Goal: Transaction & Acquisition: Purchase product/service

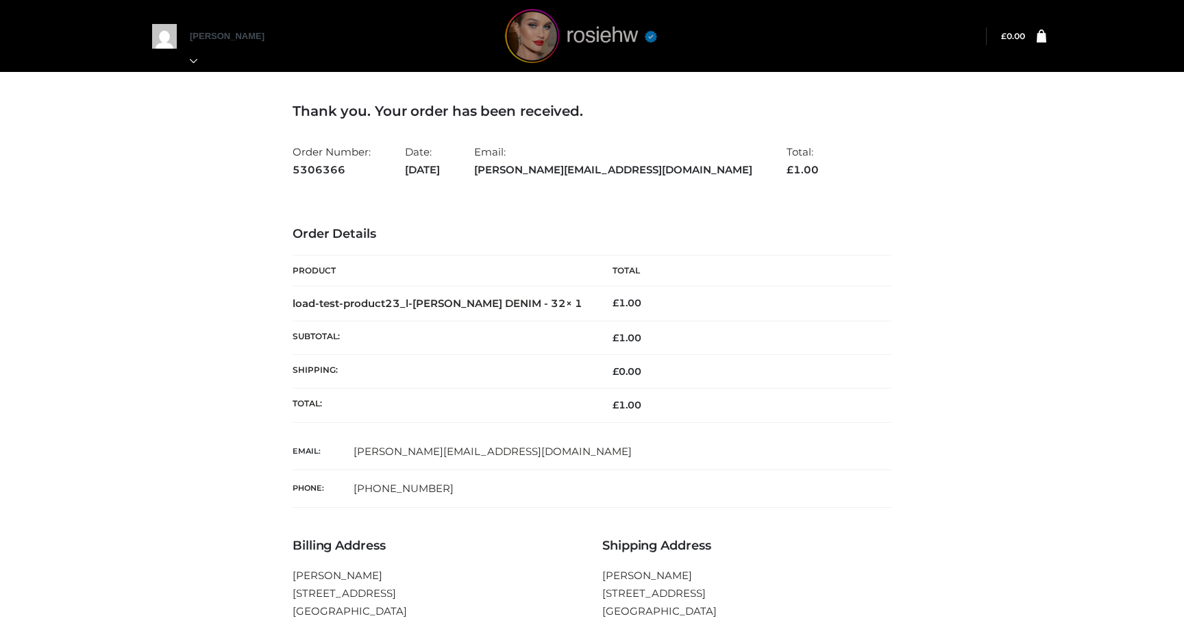
click at [539, 40] on img at bounding box center [581, 36] width 206 height 54
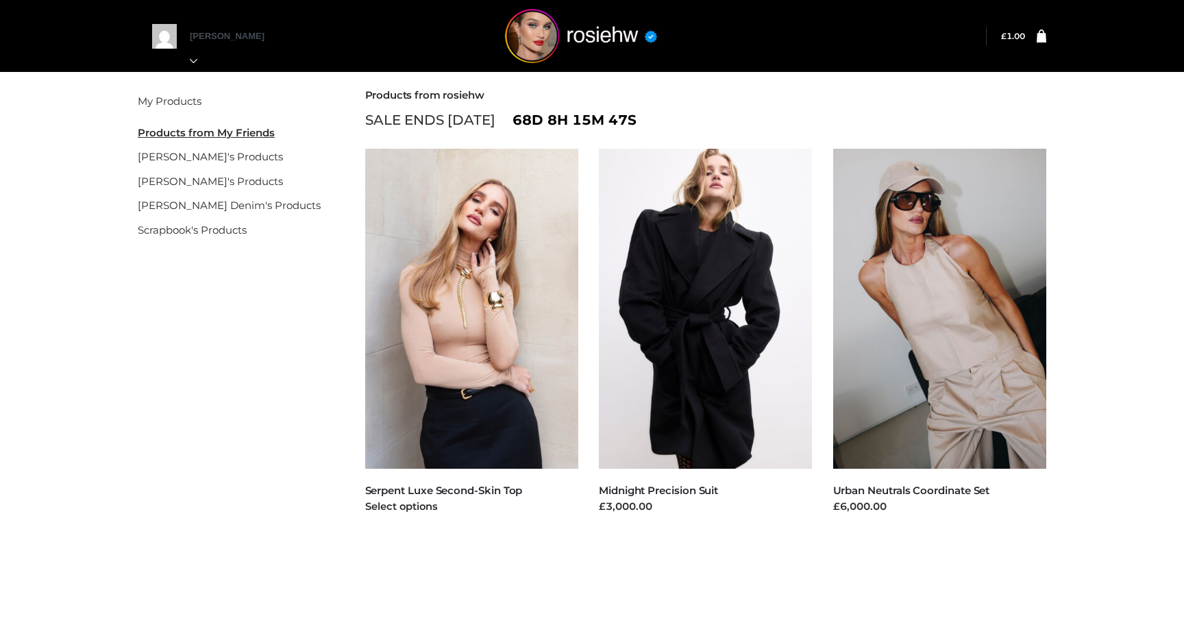
click at [465, 347] on img at bounding box center [472, 309] width 214 height 320
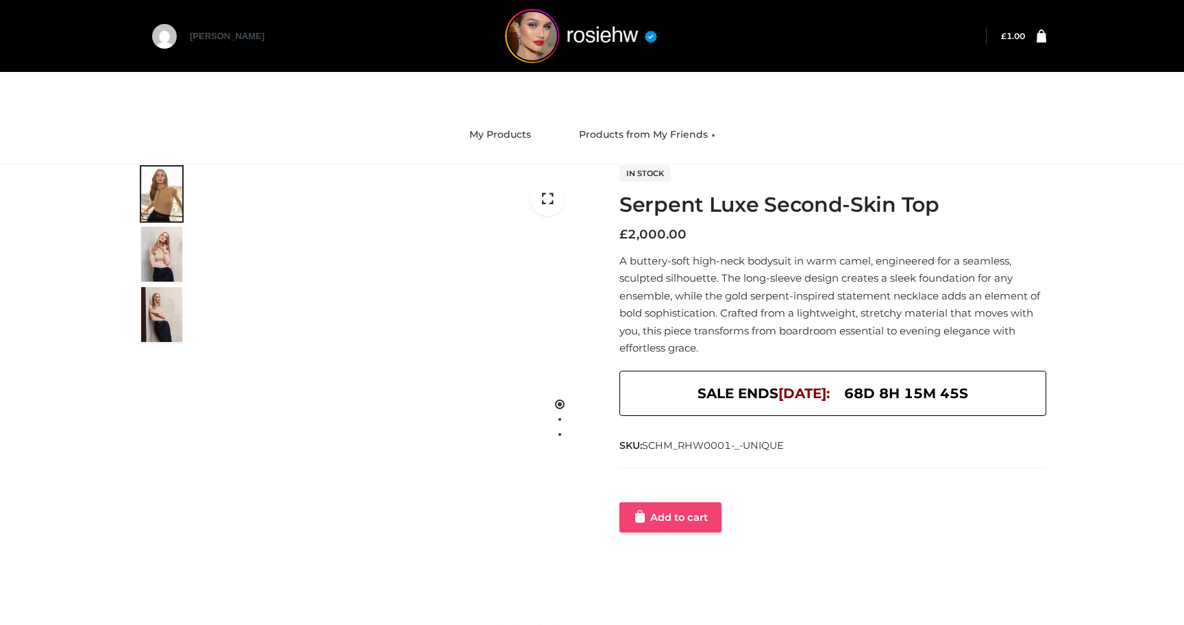
click at [659, 513] on link "Add to cart" at bounding box center [670, 517] width 102 height 30
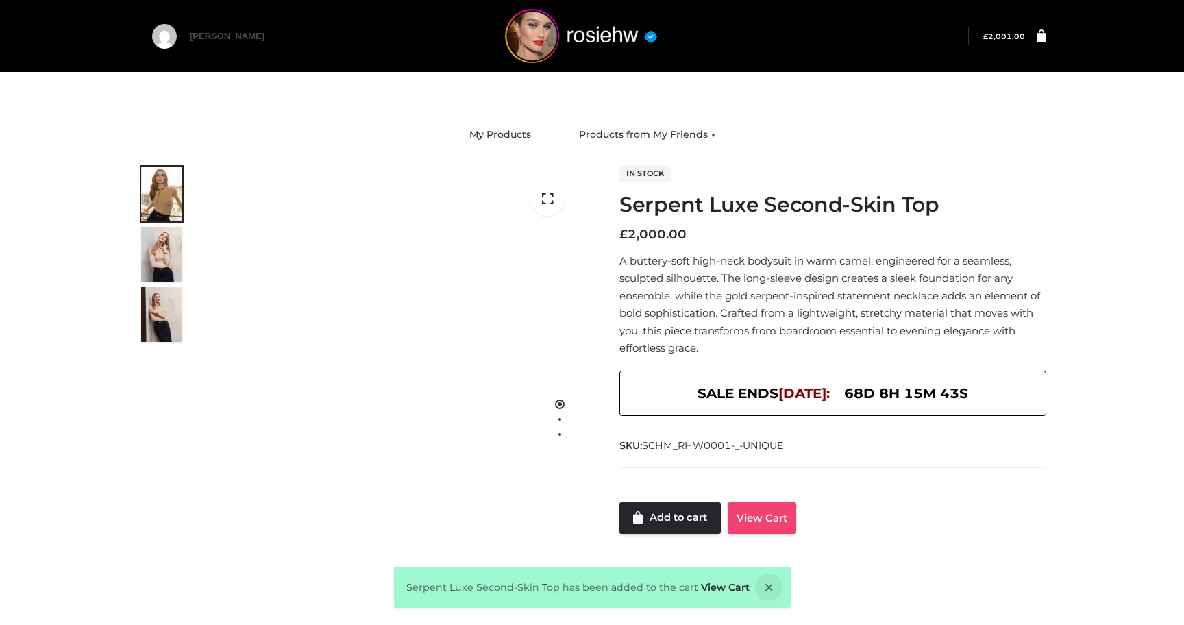
click at [763, 524] on link "View Cart" at bounding box center [762, 518] width 69 height 32
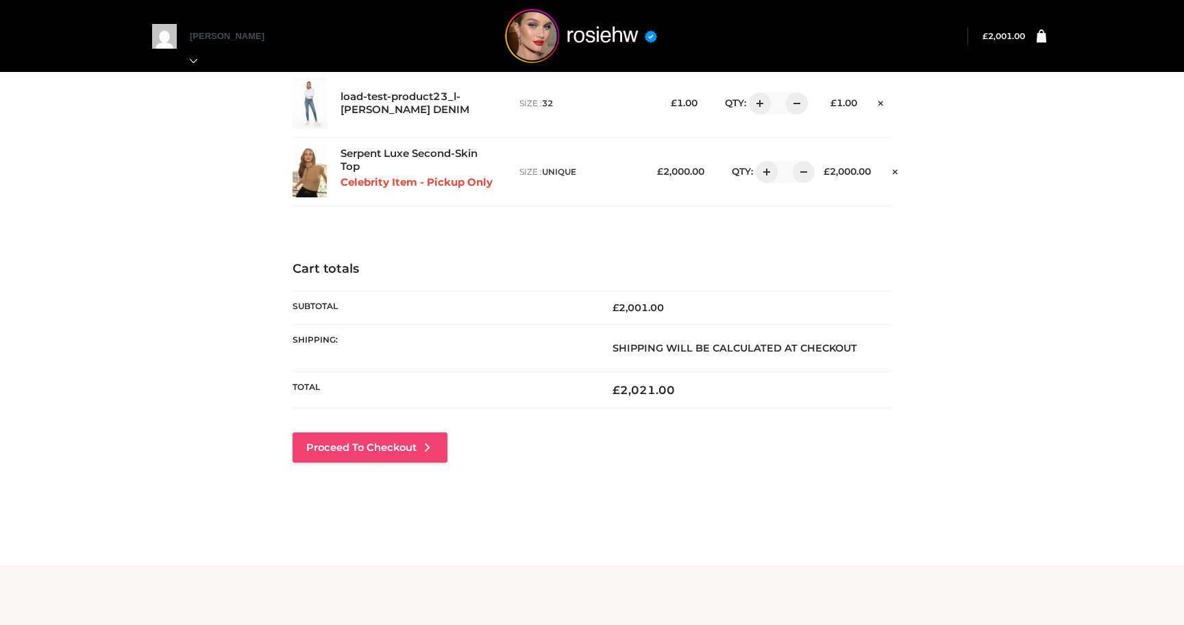
click at [392, 440] on link "Proceed to Checkout" at bounding box center [370, 447] width 155 height 30
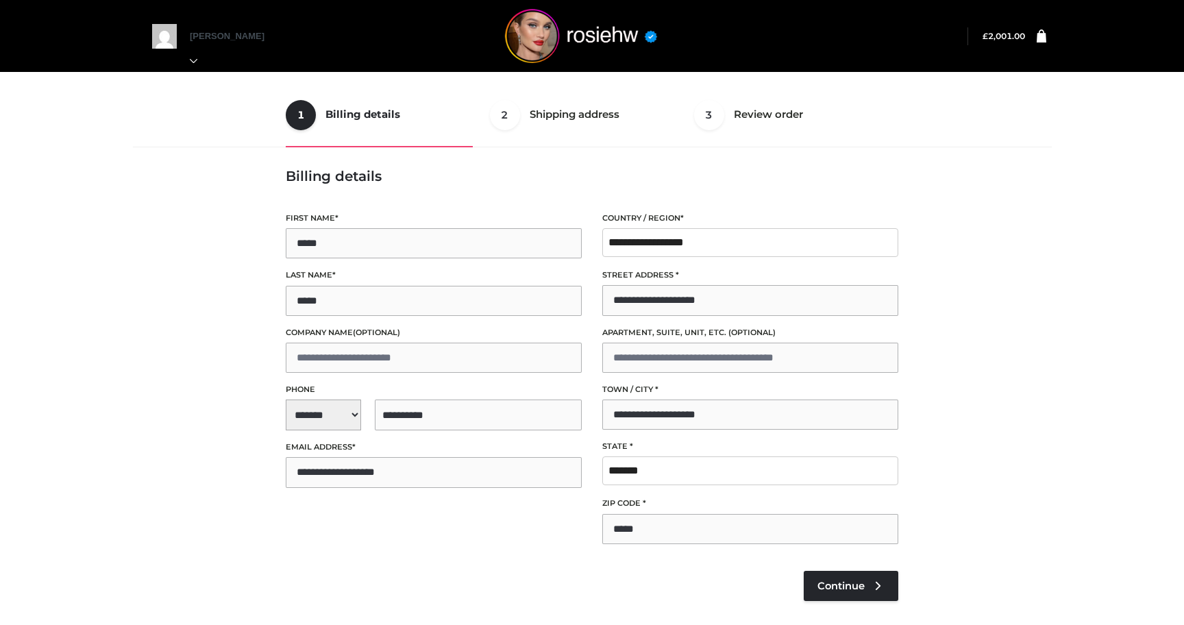
select select "**"
click at [841, 585] on span "Continue" at bounding box center [840, 586] width 47 height 12
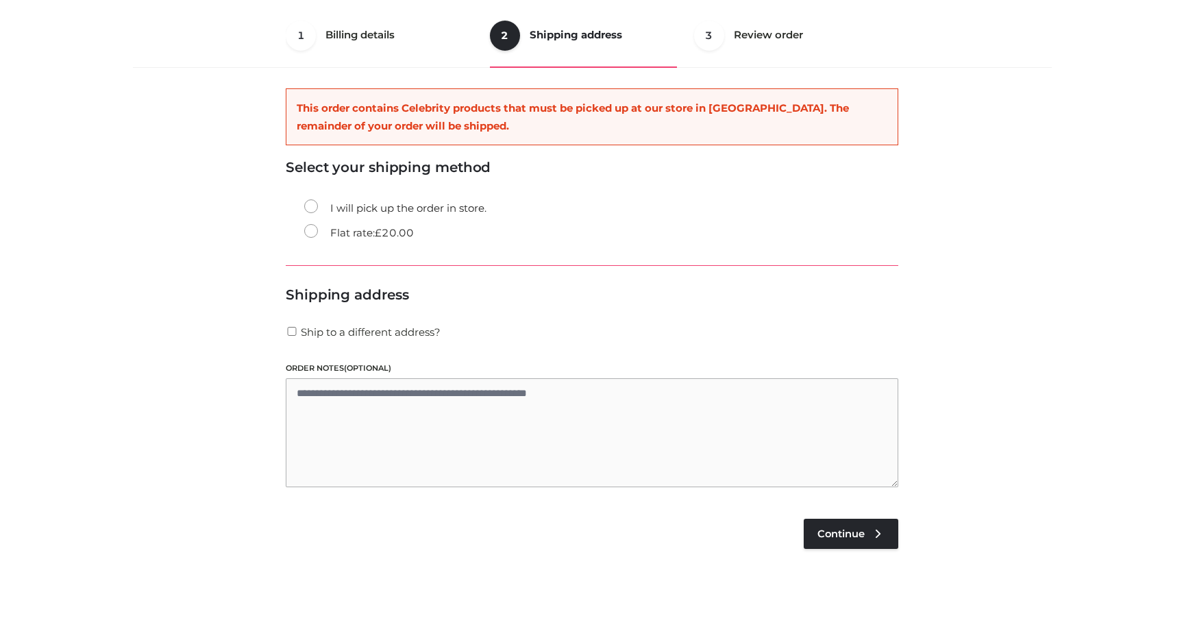
scroll to position [83, 0]
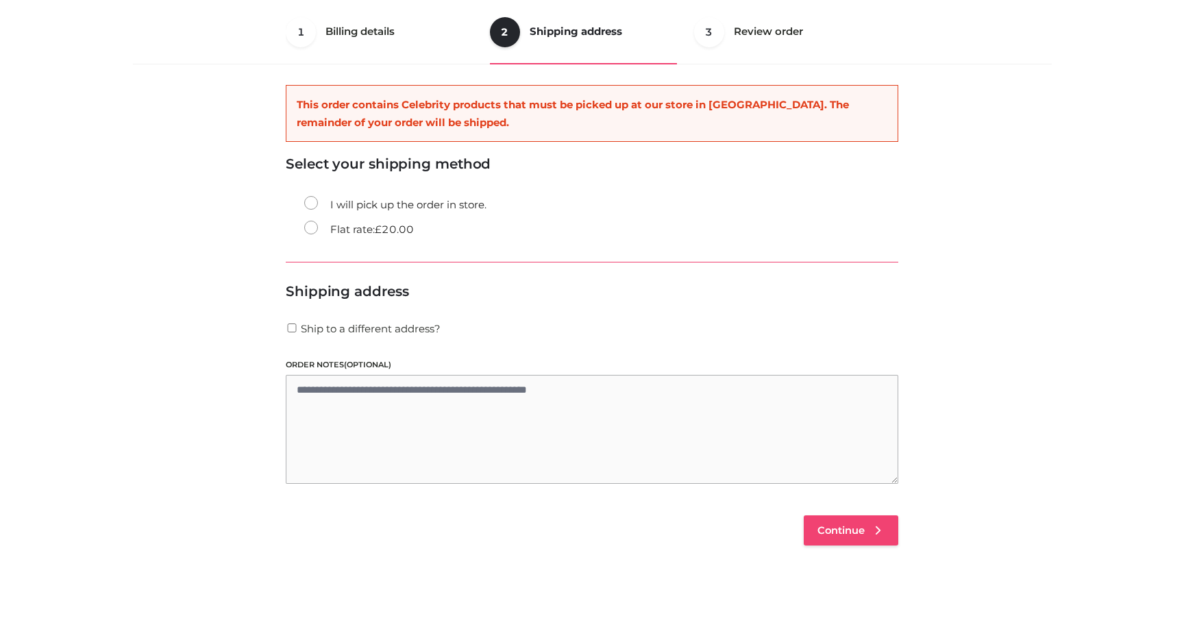
click at [842, 530] on span "Continue" at bounding box center [840, 530] width 47 height 12
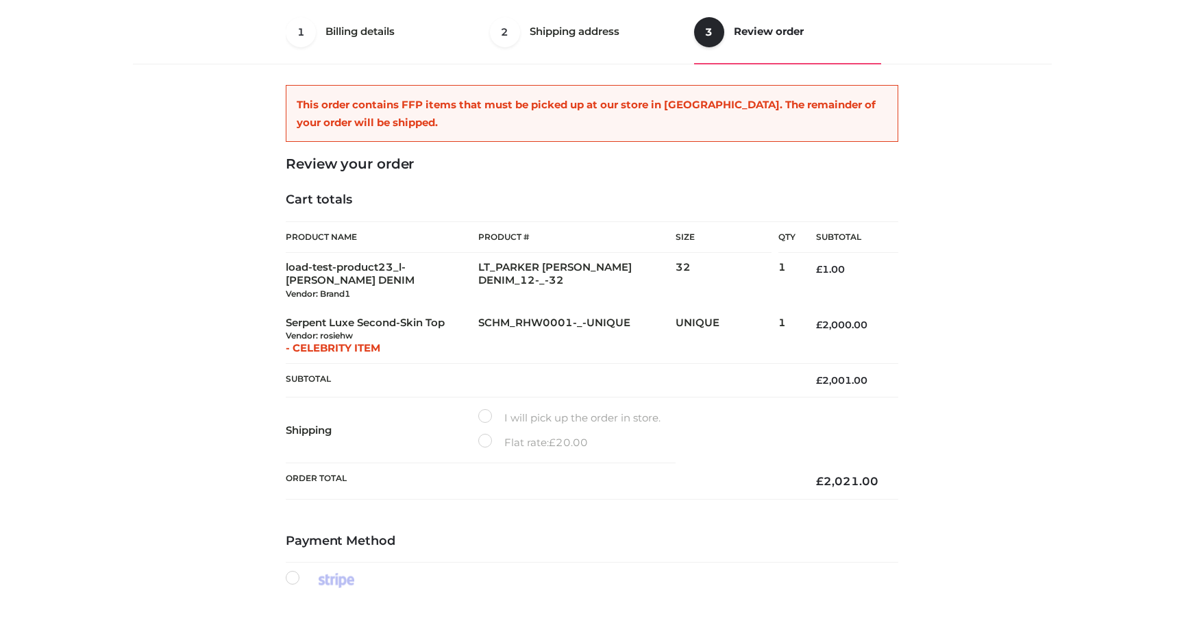
click at [481, 415] on label "I will pick up the order in store." at bounding box center [569, 418] width 182 height 18
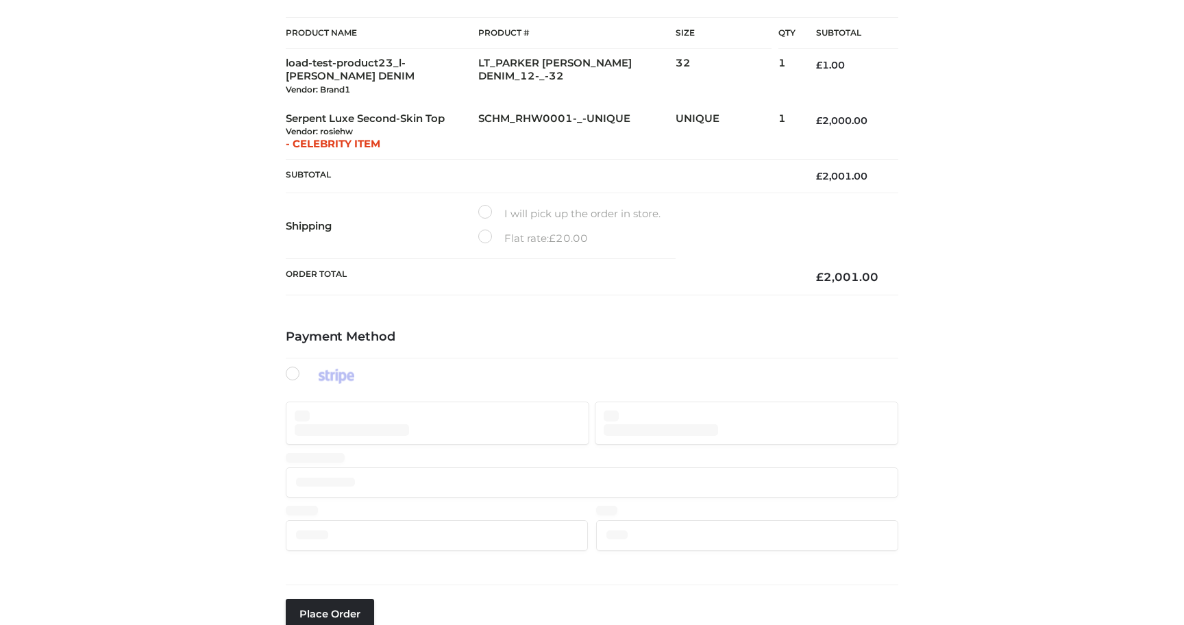
scroll to position [218, 0]
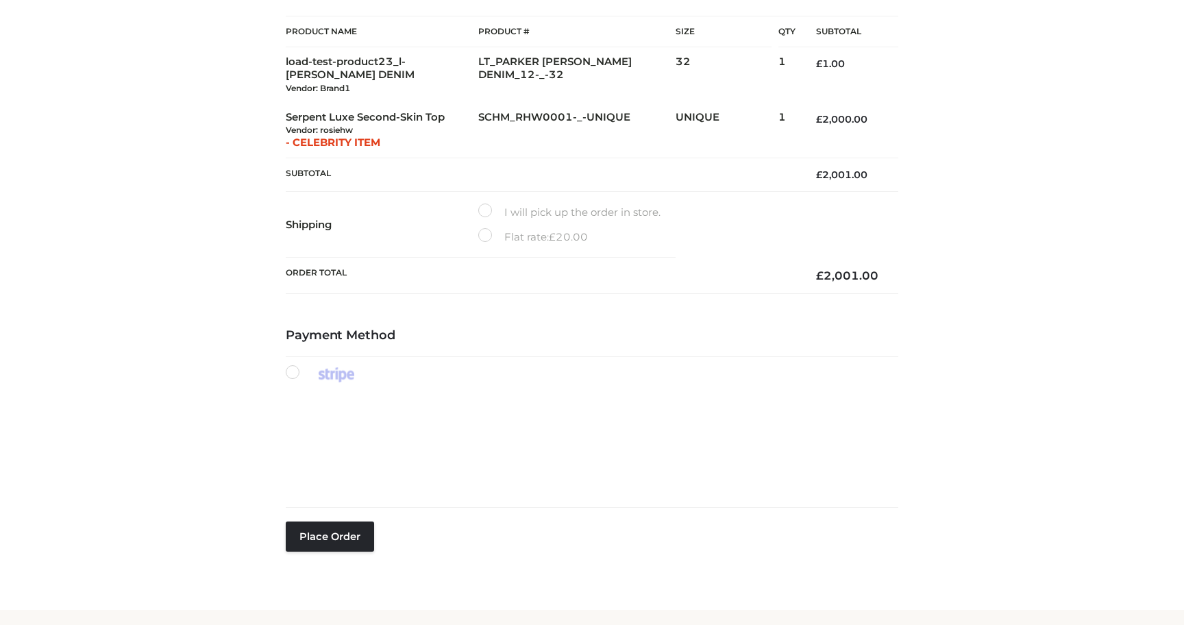
click at [480, 234] on label "Flat rate: £ 20.00" at bounding box center [533, 237] width 110 height 18
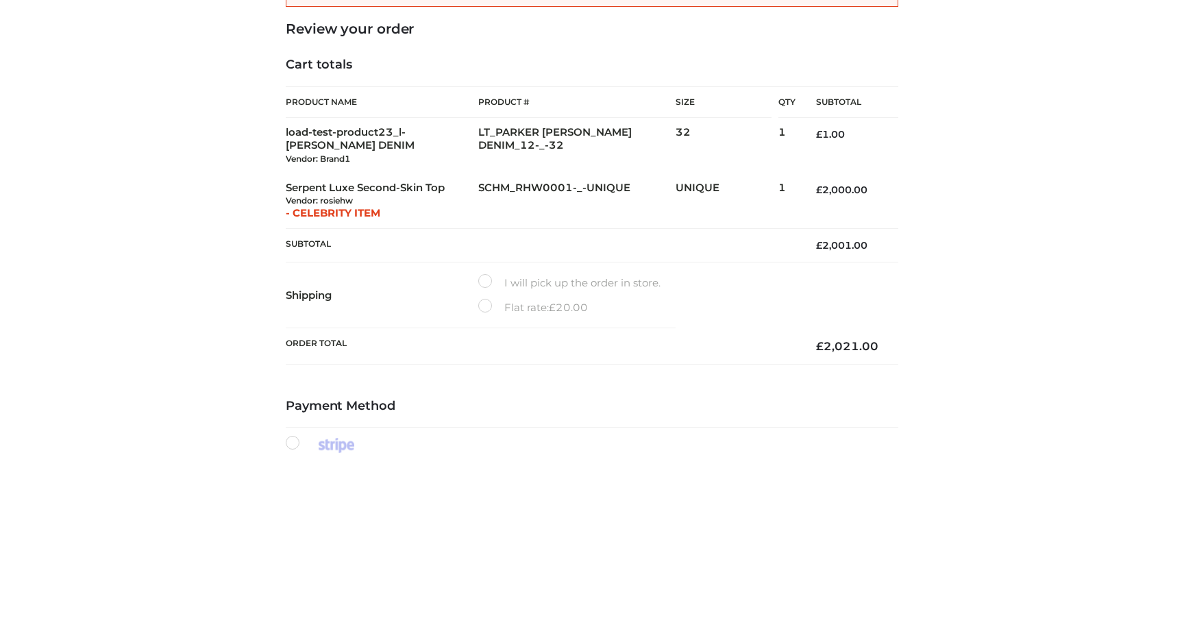
scroll to position [238, 0]
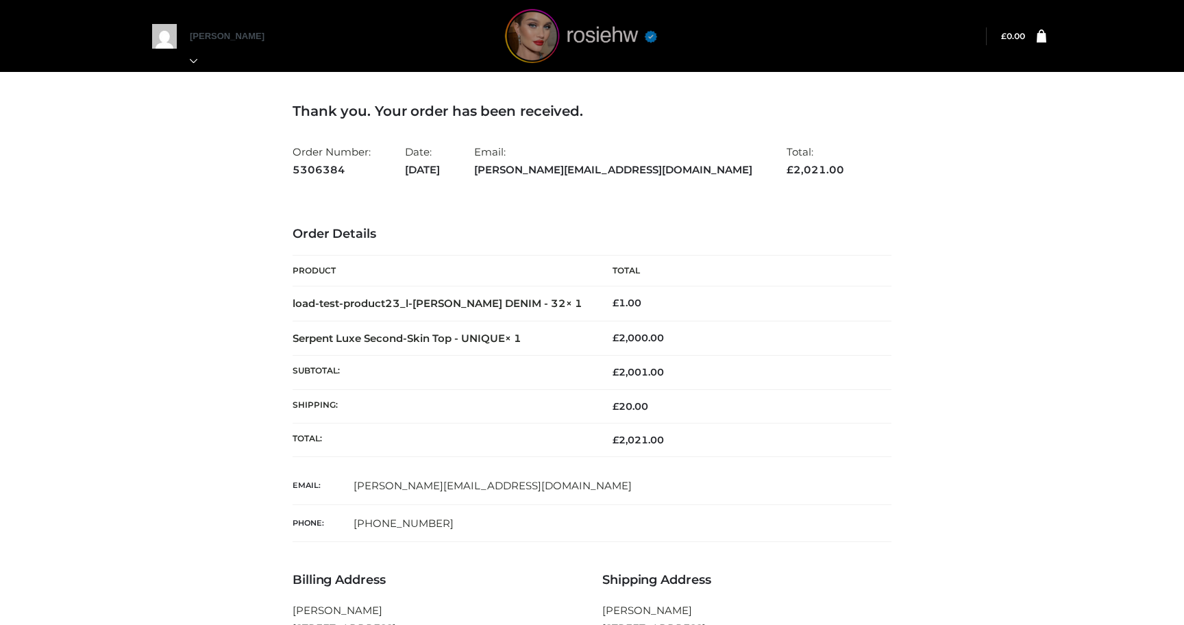
click at [521, 43] on img at bounding box center [581, 36] width 206 height 54
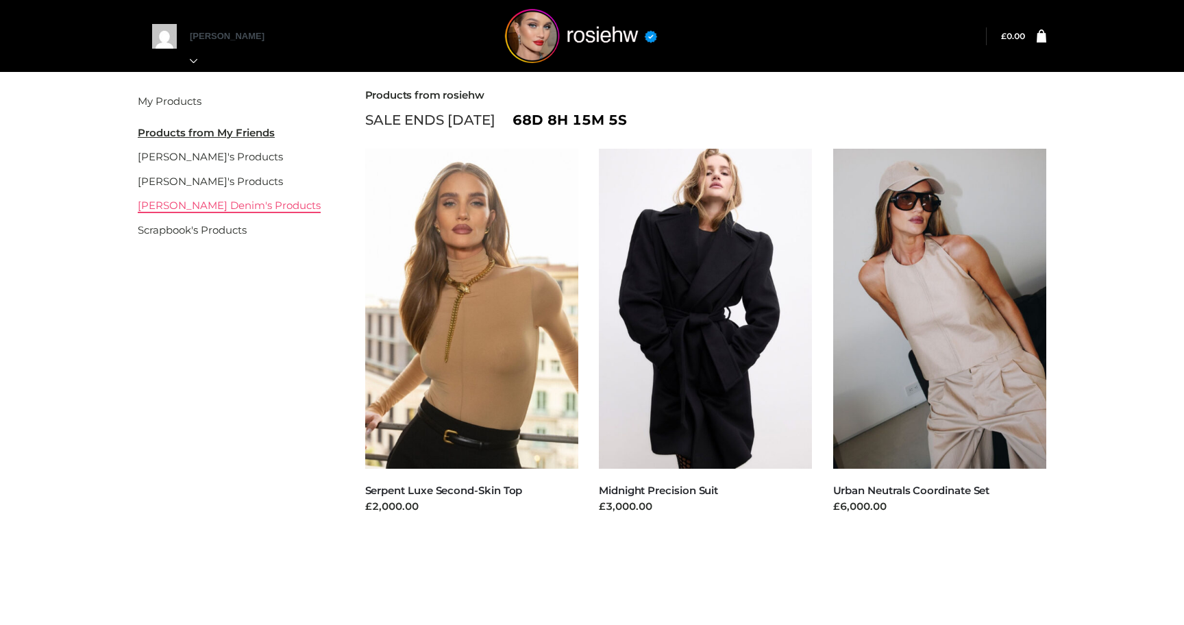
click at [199, 206] on link "[PERSON_NAME] Denim's Products" at bounding box center [229, 205] width 183 height 13
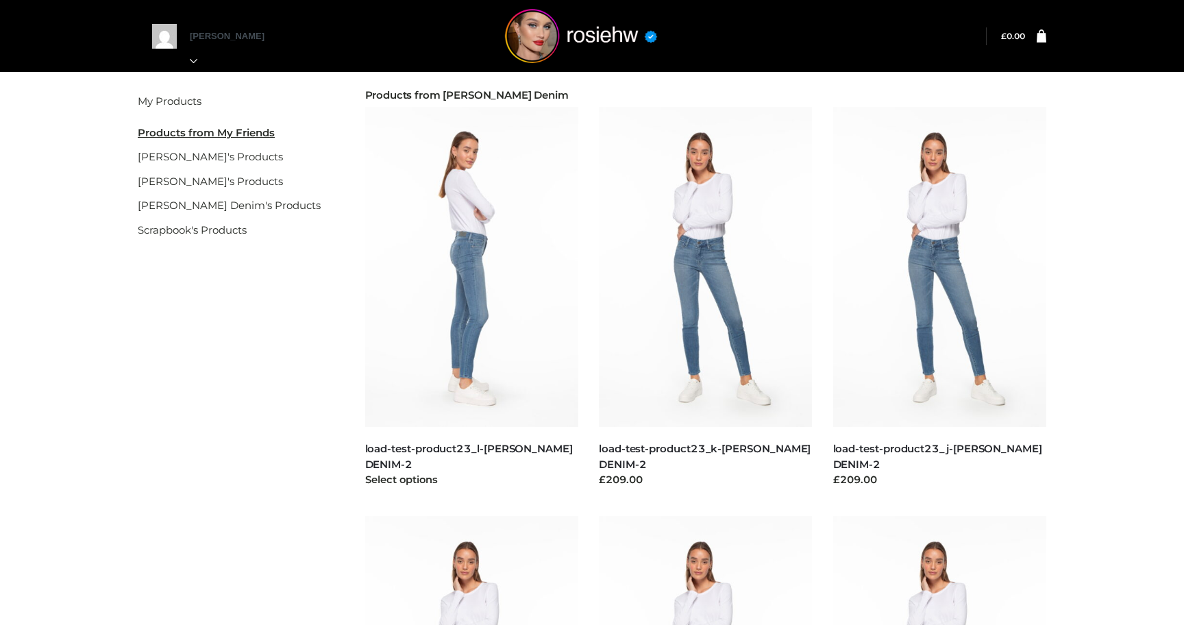
click at [490, 360] on img at bounding box center [472, 267] width 214 height 320
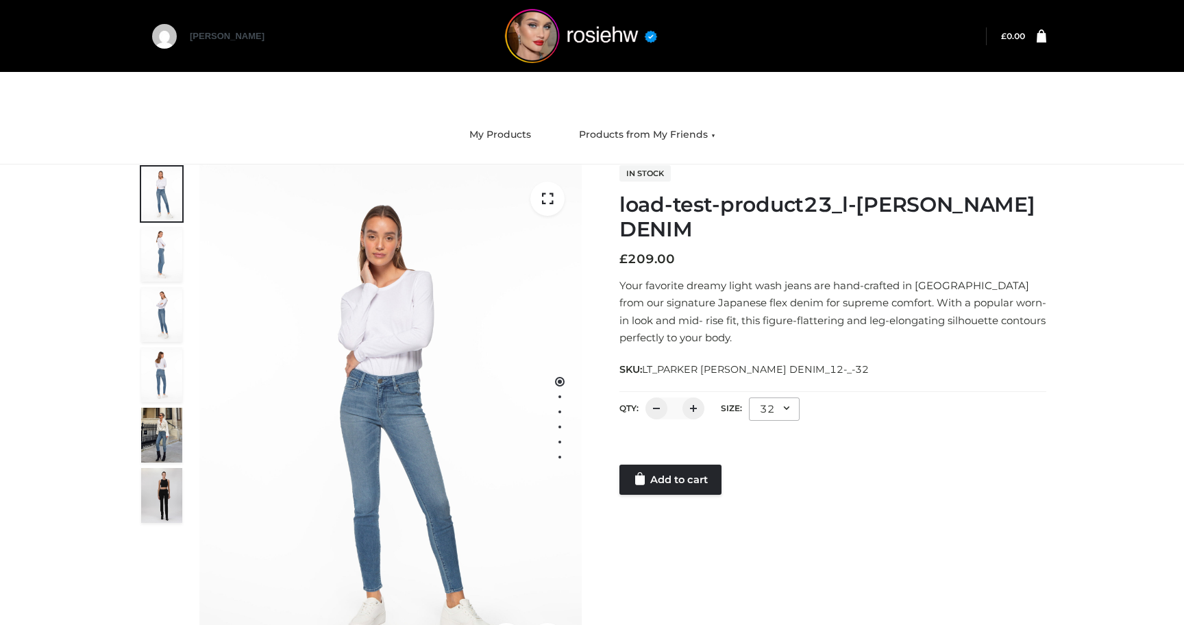
click at [668, 495] on div "1 / 6 In stock load-test-product23_l-[PERSON_NAME] DENIM £ 209.00 Your favorite…" at bounding box center [591, 419] width 929 height 510
click at [671, 483] on link "Add to cart" at bounding box center [670, 480] width 102 height 30
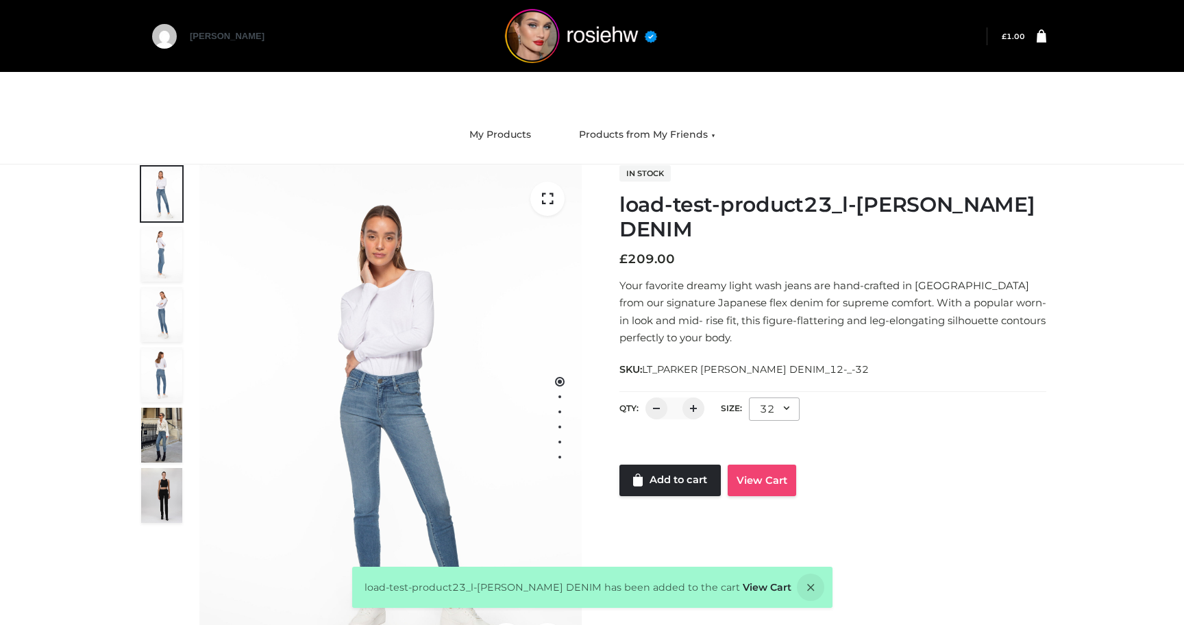
click at [746, 470] on link "View Cart" at bounding box center [762, 481] width 69 height 32
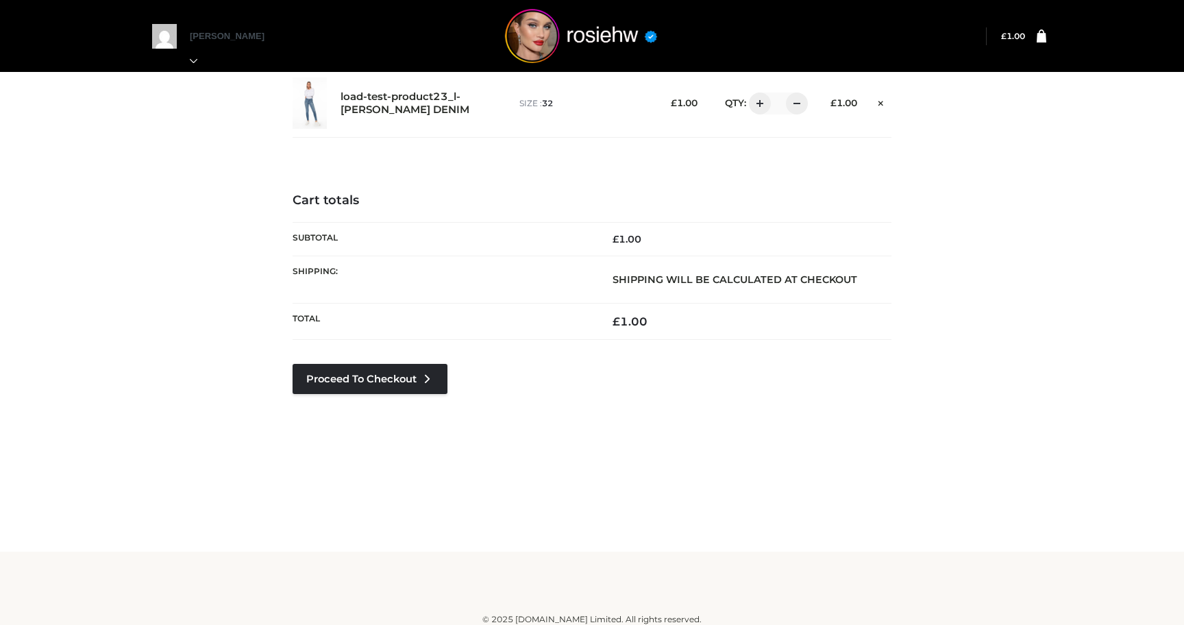
click at [409, 395] on div "Proceed to Checkout" at bounding box center [370, 399] width 155 height 71
click at [423, 373] on icon at bounding box center [427, 379] width 14 height 14
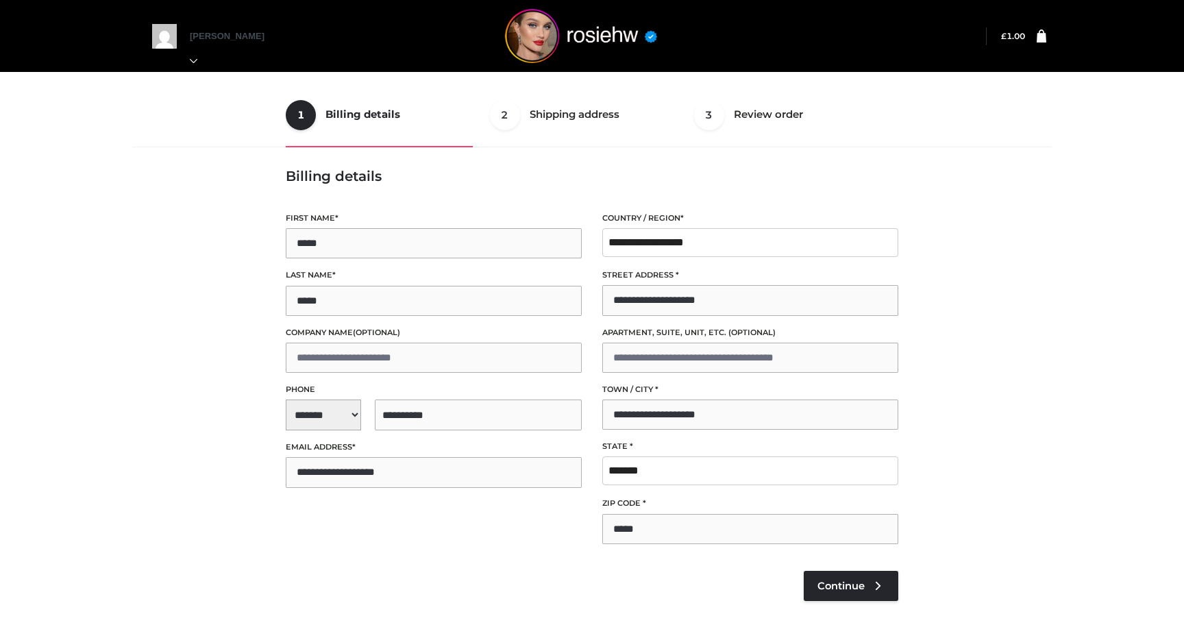
select select "**"
click at [846, 584] on span "Continue" at bounding box center [840, 586] width 47 height 12
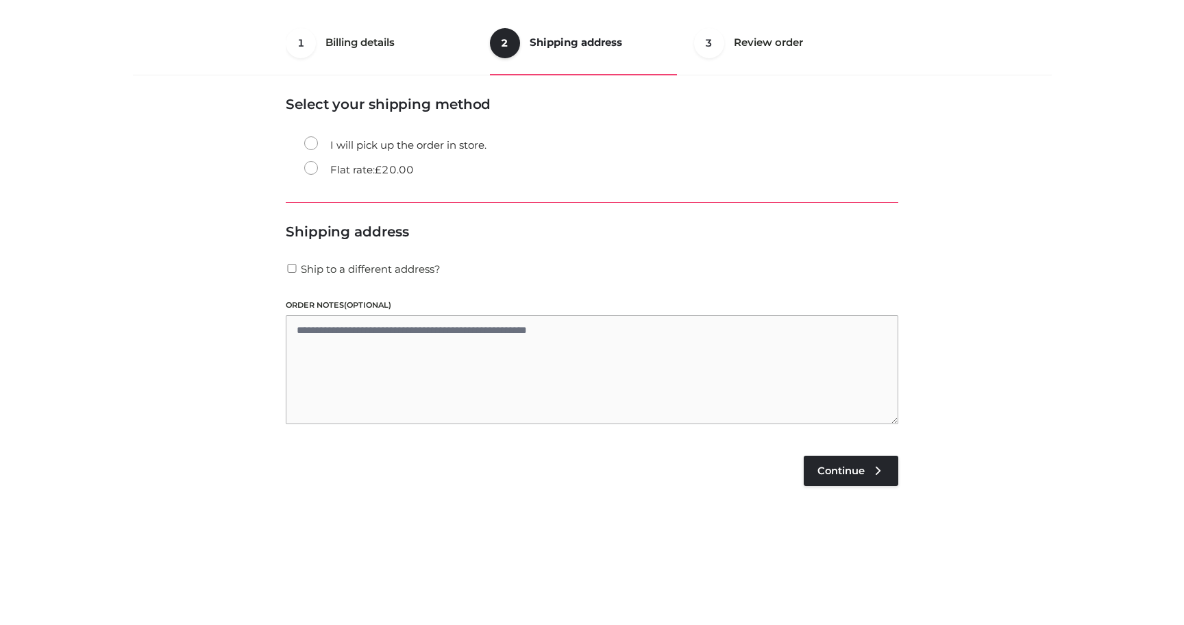
scroll to position [83, 0]
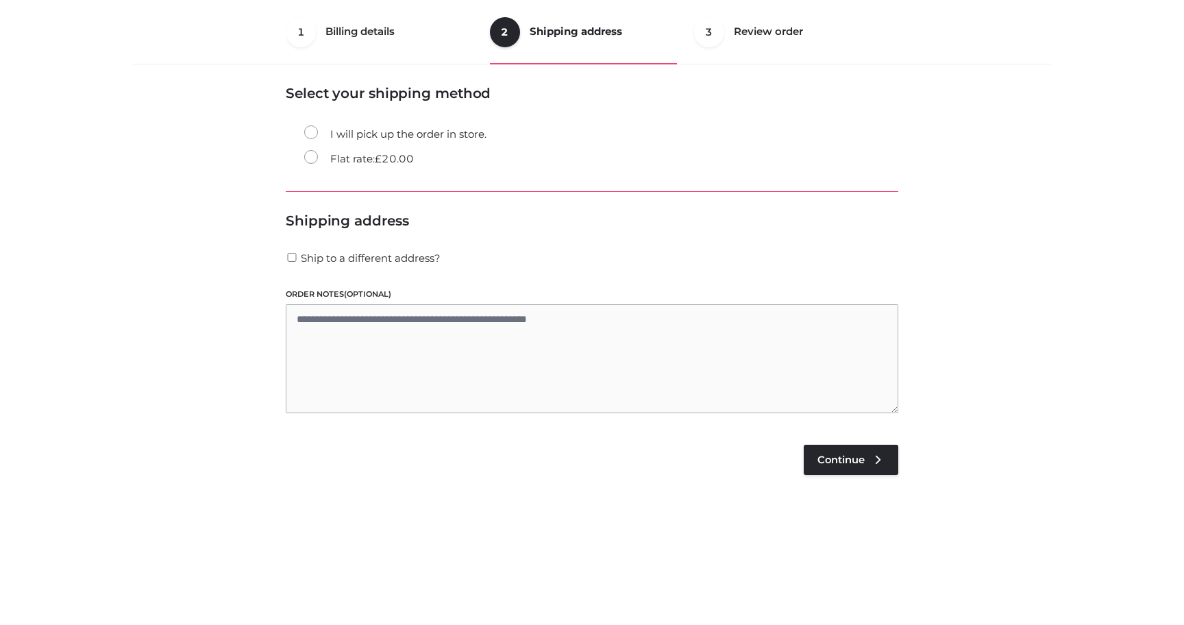
click at [391, 161] on bdi "£ 20.00" at bounding box center [394, 158] width 39 height 13
click at [834, 455] on span "Continue" at bounding box center [840, 460] width 47 height 12
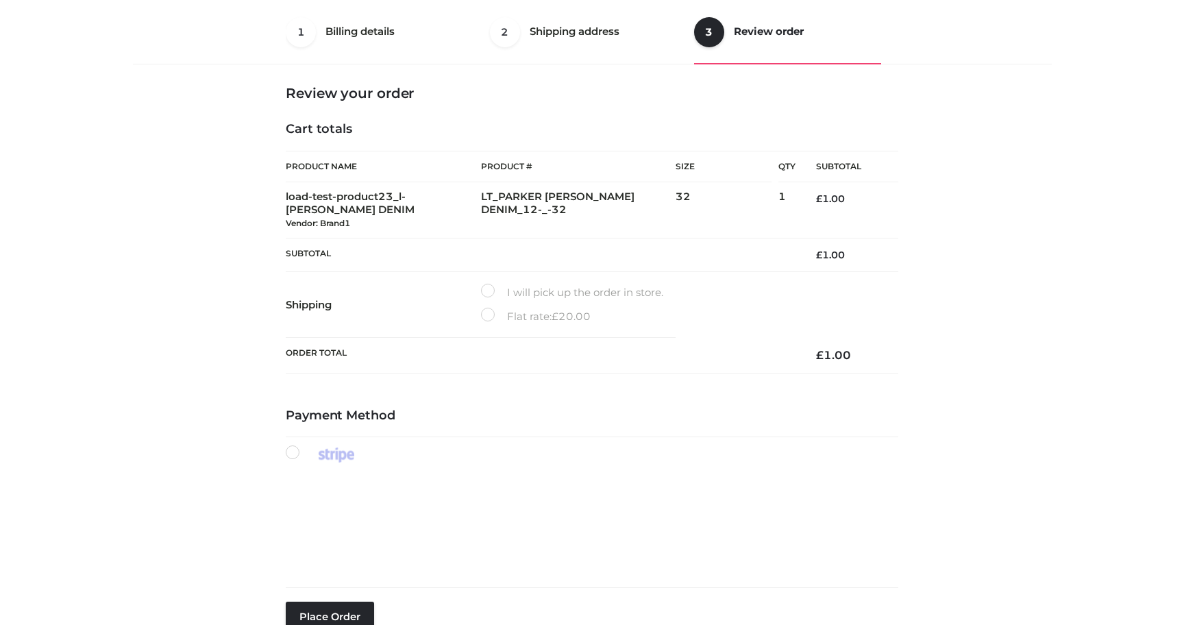
click at [486, 317] on label "Flat rate: £ 20.00" at bounding box center [536, 317] width 110 height 18
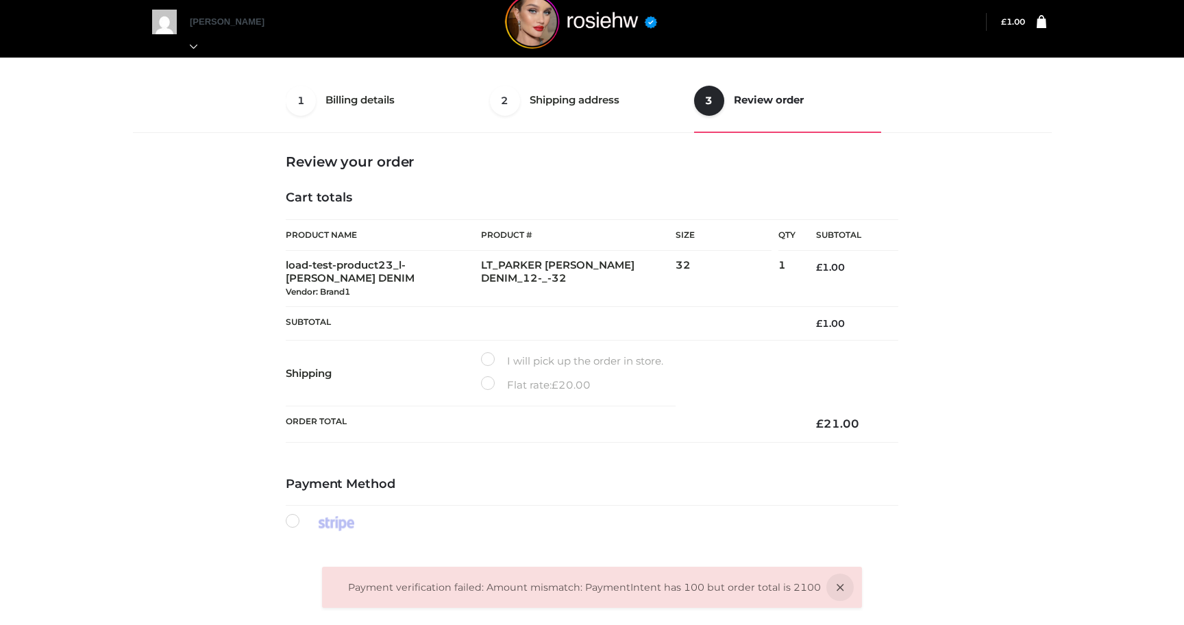
scroll to position [0, 0]
